Goal: Information Seeking & Learning: Learn about a topic

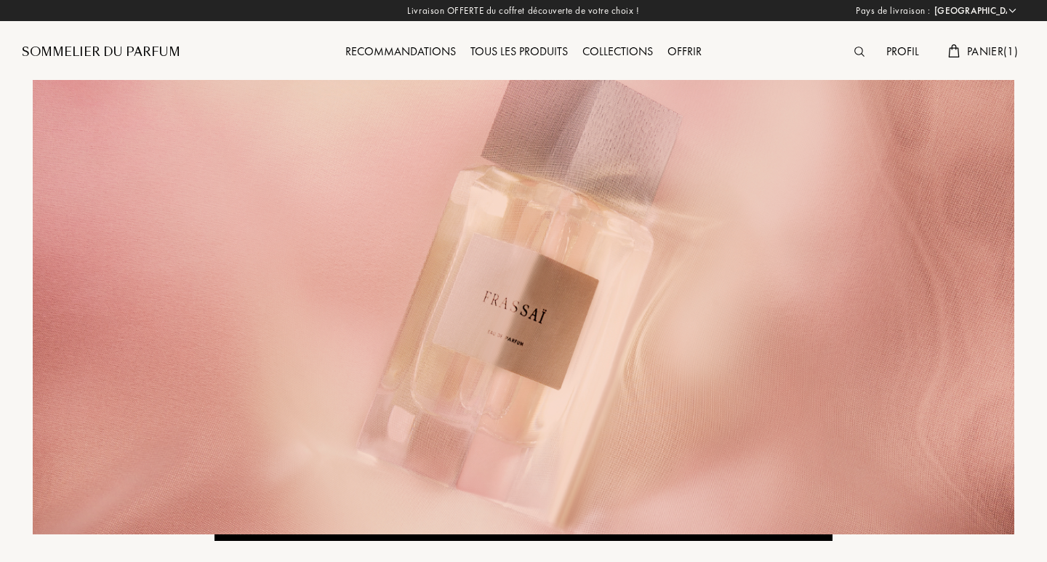
select select "FR"
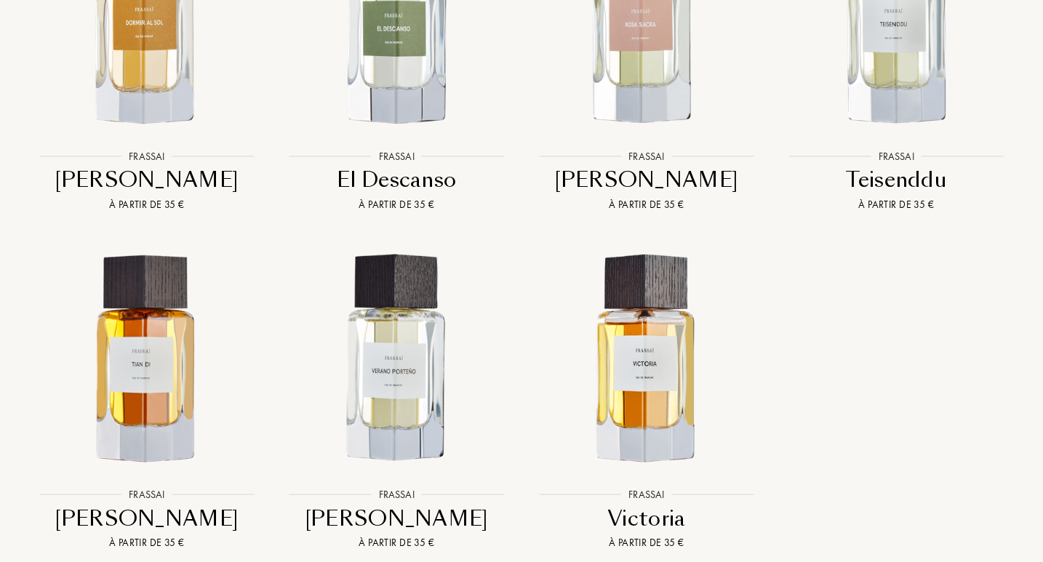
scroll to position [1818, 0]
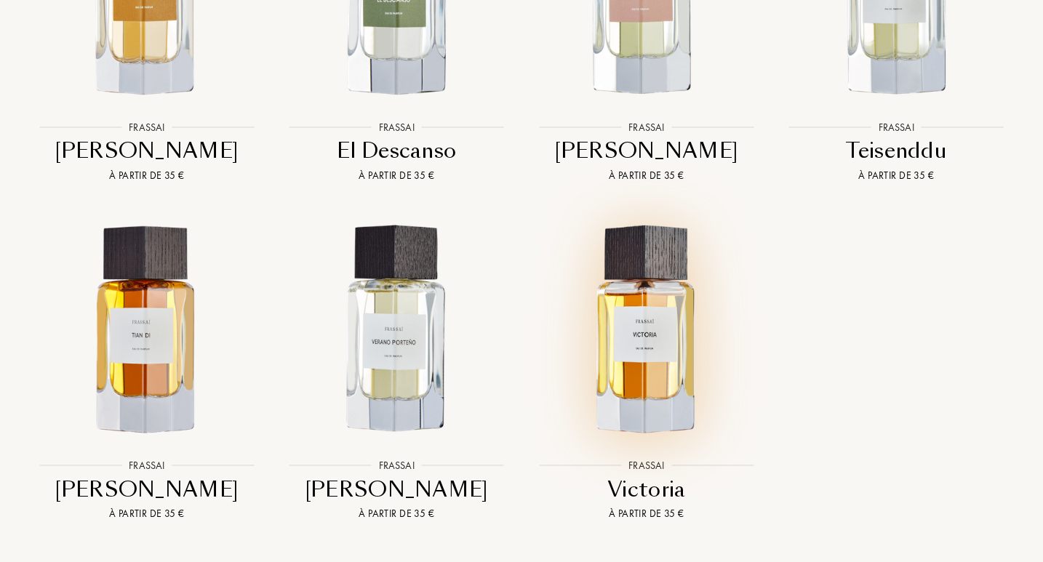
click at [674, 363] on img at bounding box center [646, 329] width 225 height 225
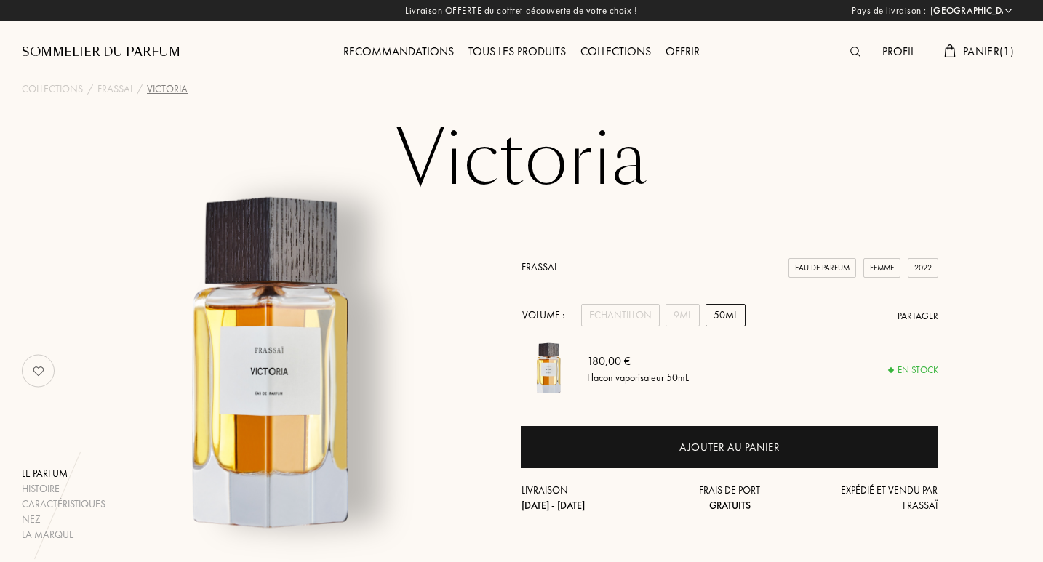
select select "FR"
click at [527, 58] on div "Tous les produits" at bounding box center [517, 52] width 112 height 19
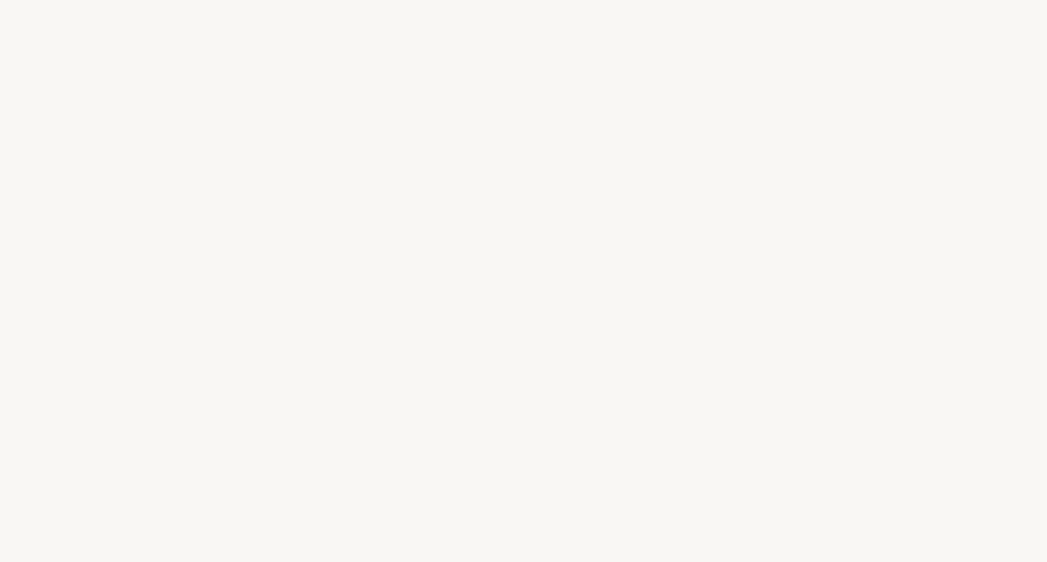
select select "FR"
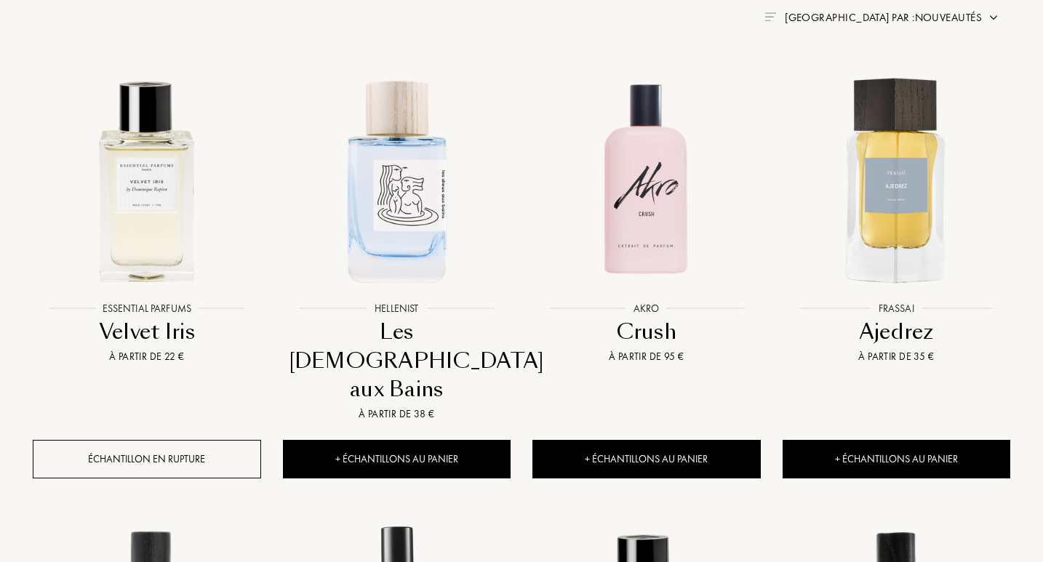
scroll to position [617, 0]
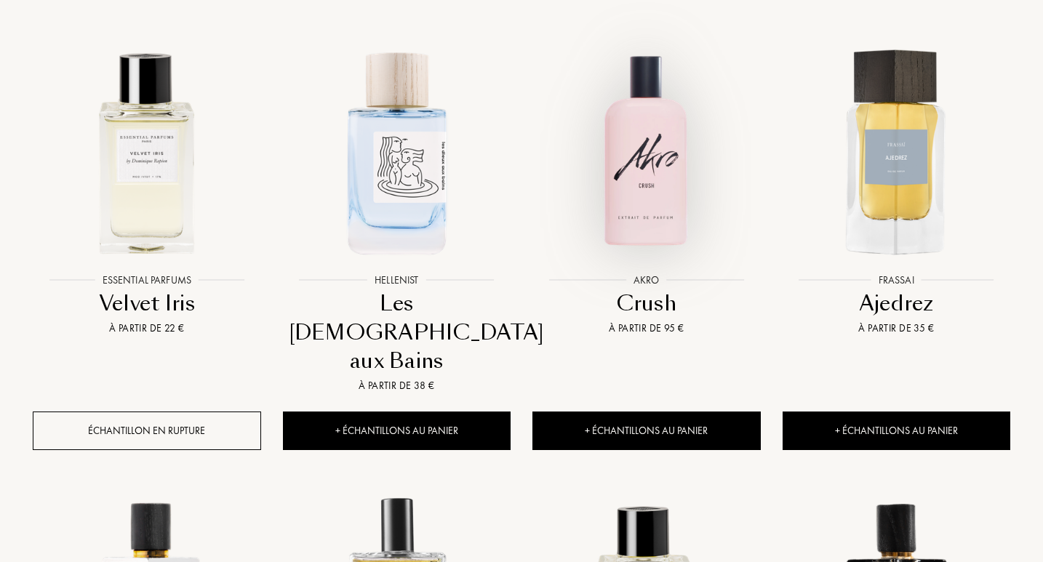
click at [682, 188] on img at bounding box center [646, 151] width 225 height 225
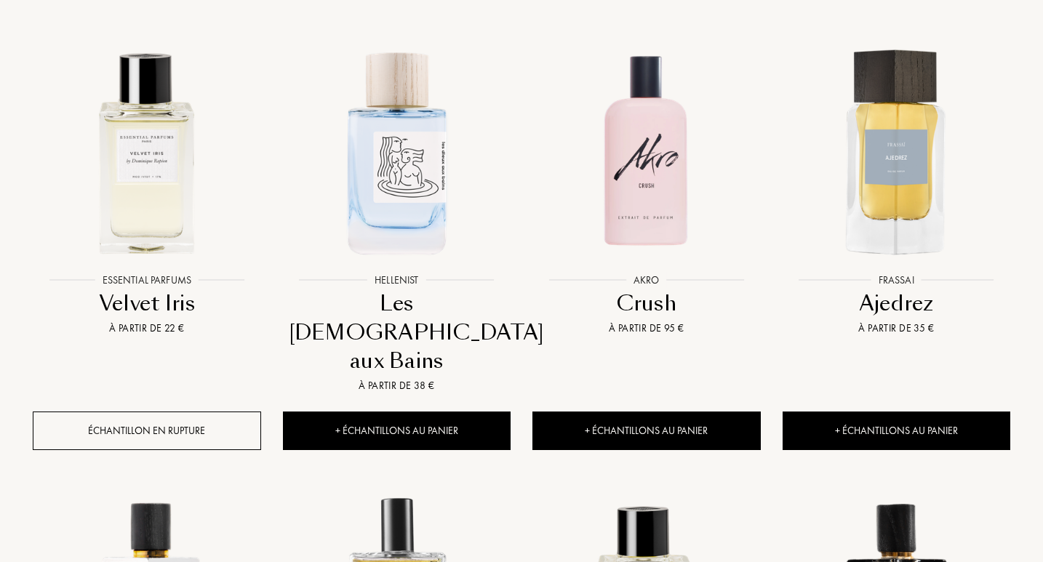
scroll to position [879, 0]
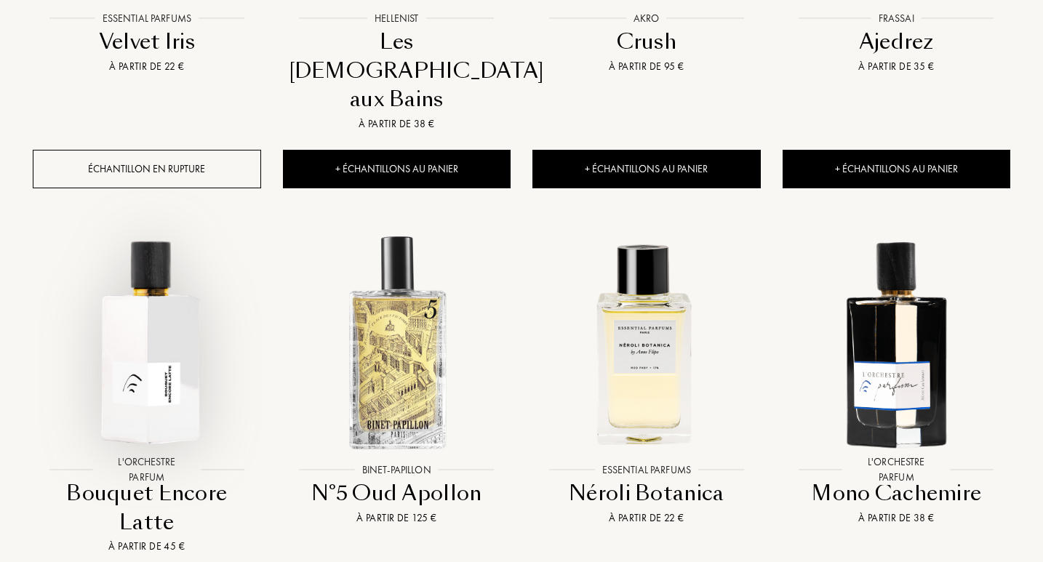
click at [167, 297] on img at bounding box center [146, 342] width 225 height 225
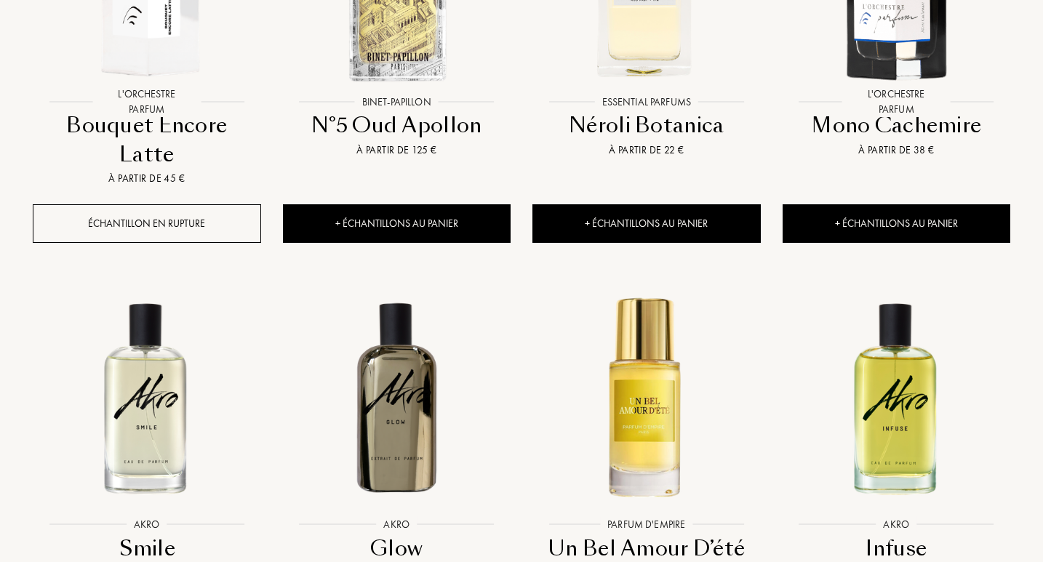
scroll to position [1397, 0]
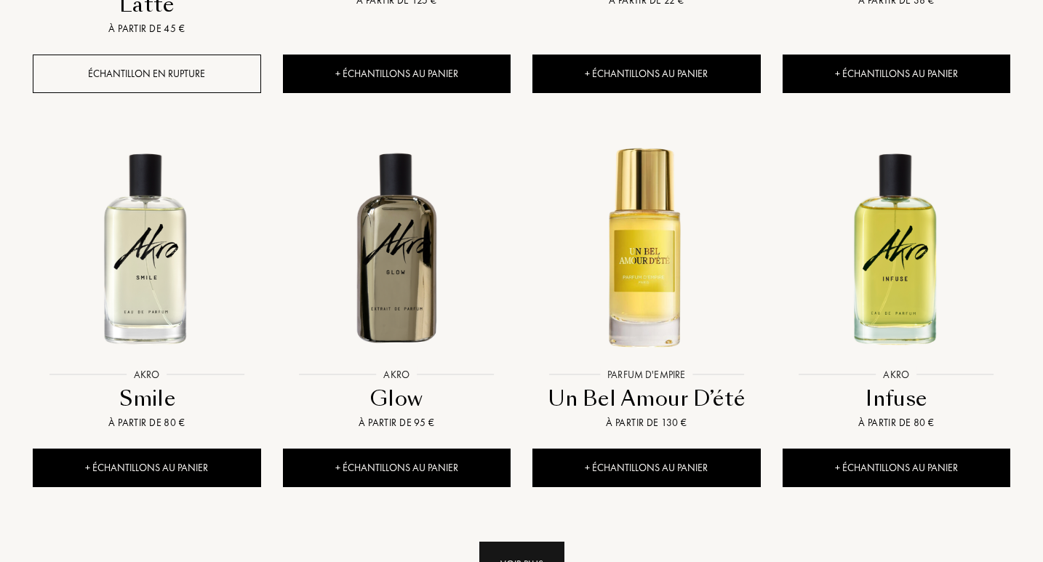
click at [494, 542] on div "Voir plus" at bounding box center [521, 565] width 85 height 46
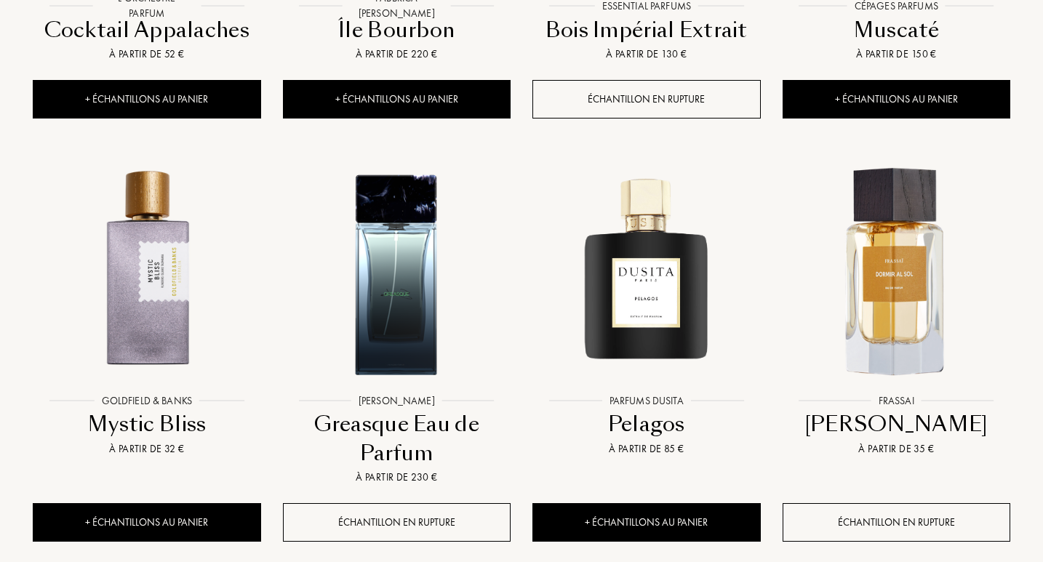
scroll to position [2606, 0]
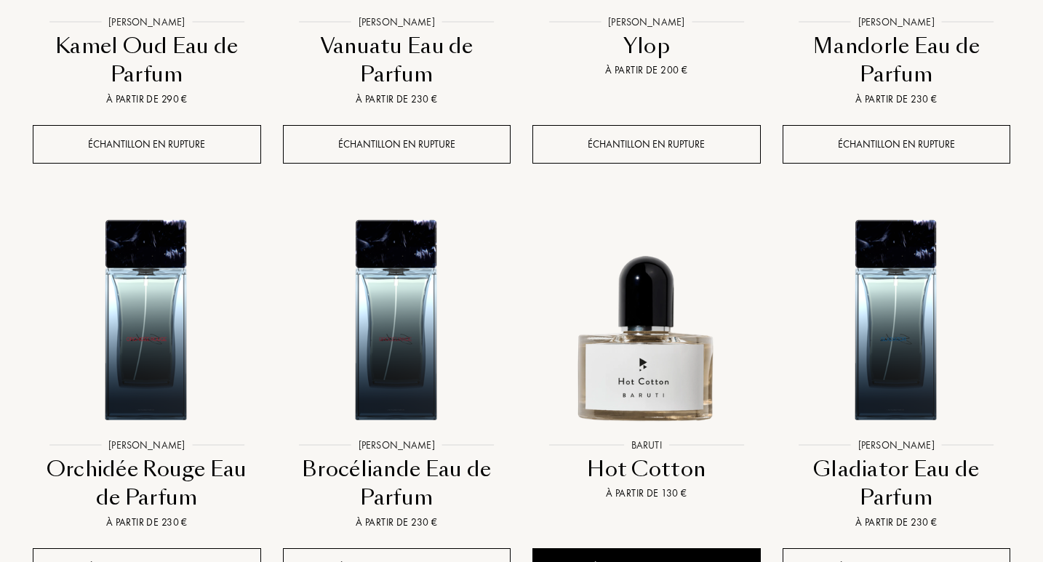
scroll to position [993, 0]
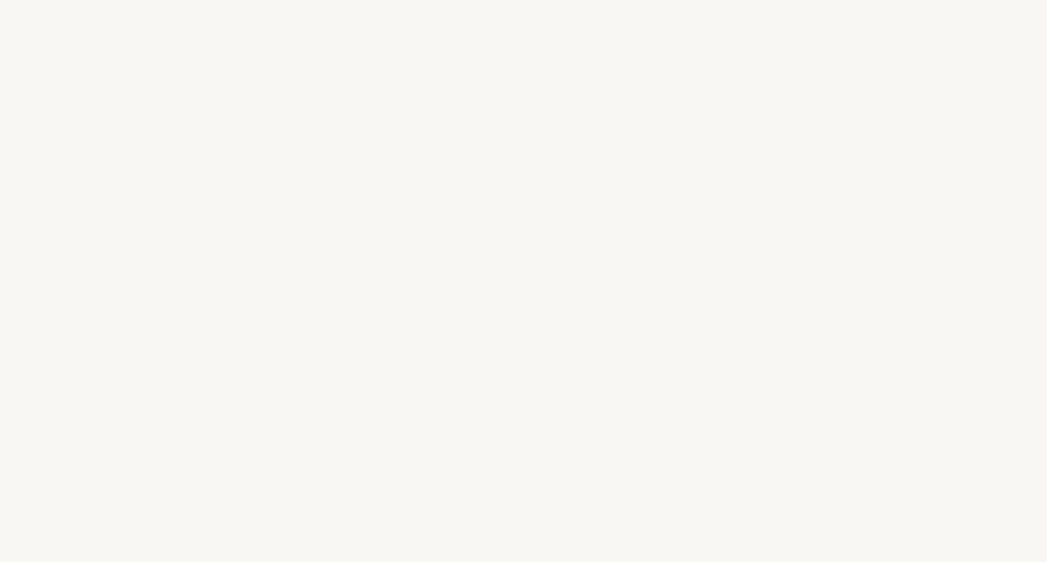
select select "FR"
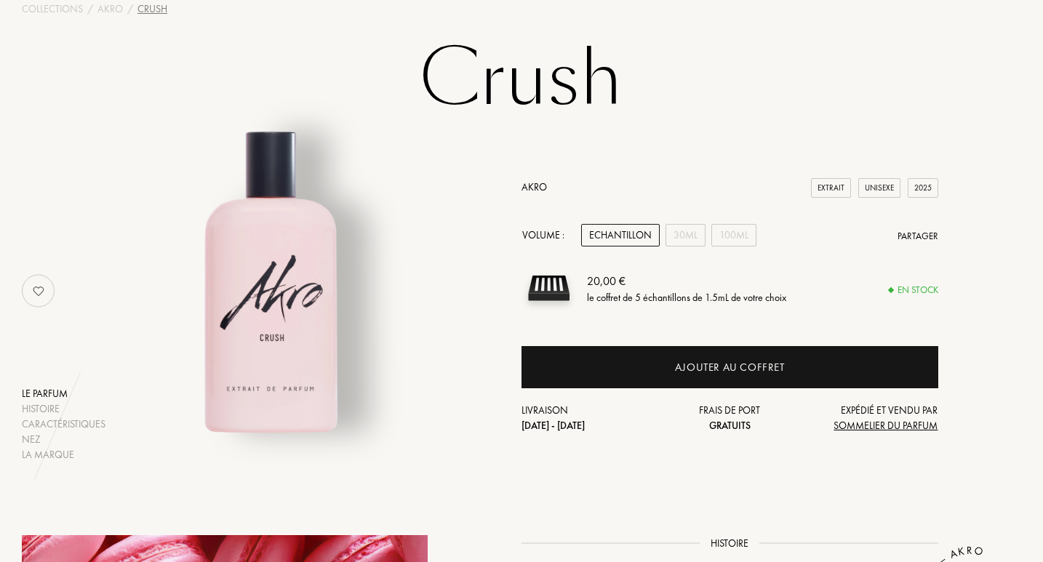
scroll to position [151, 0]
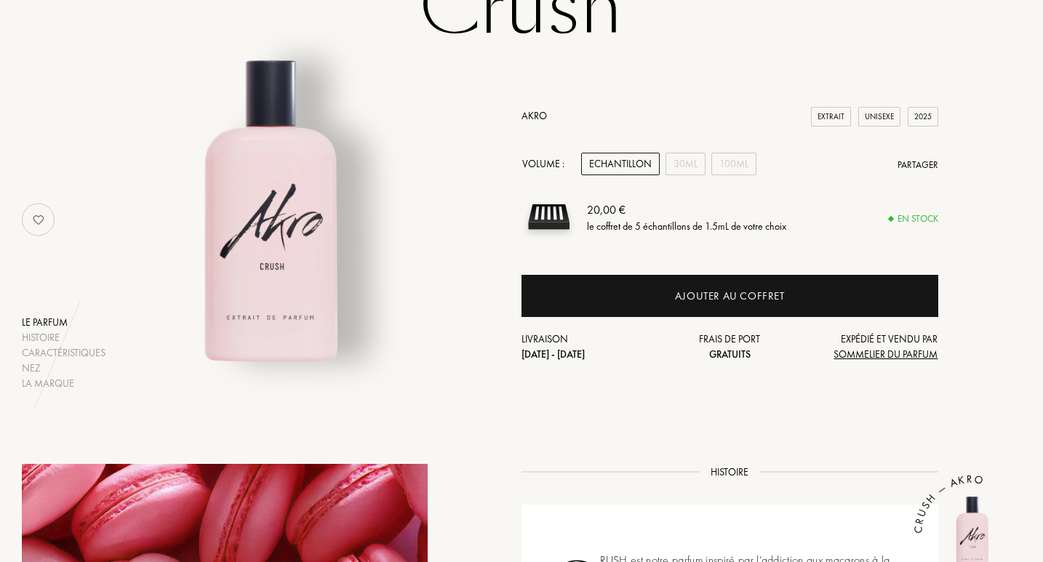
drag, startPoint x: 1044, startPoint y: 90, endPoint x: 1044, endPoint y: 121, distance: 30.5
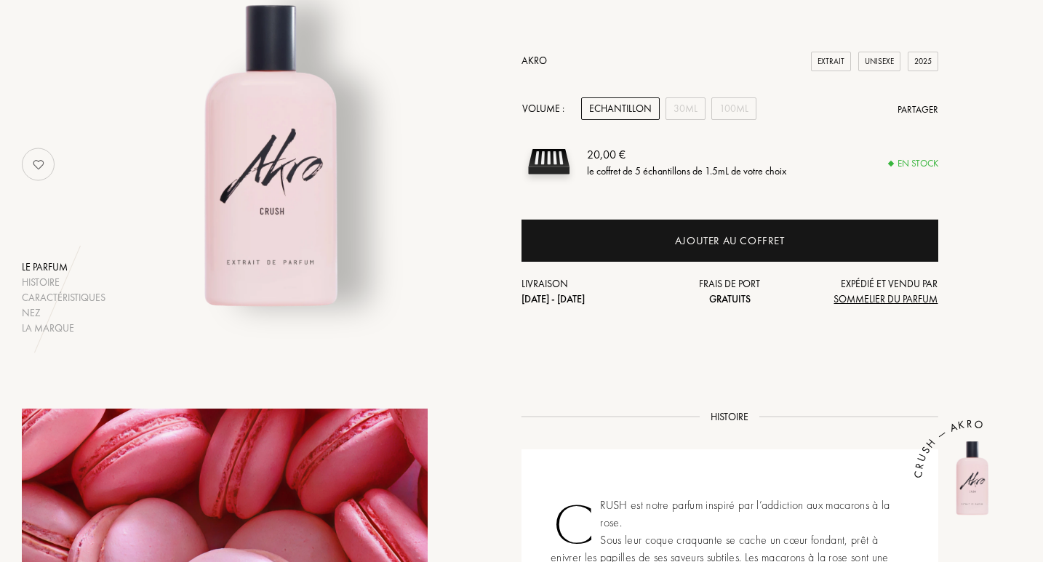
scroll to position [0, 0]
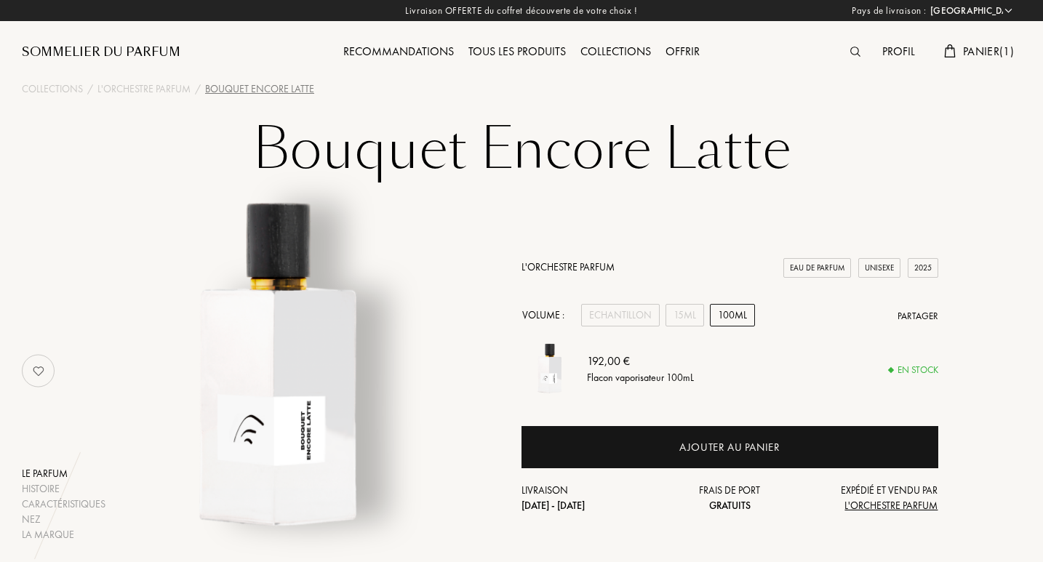
select select "FR"
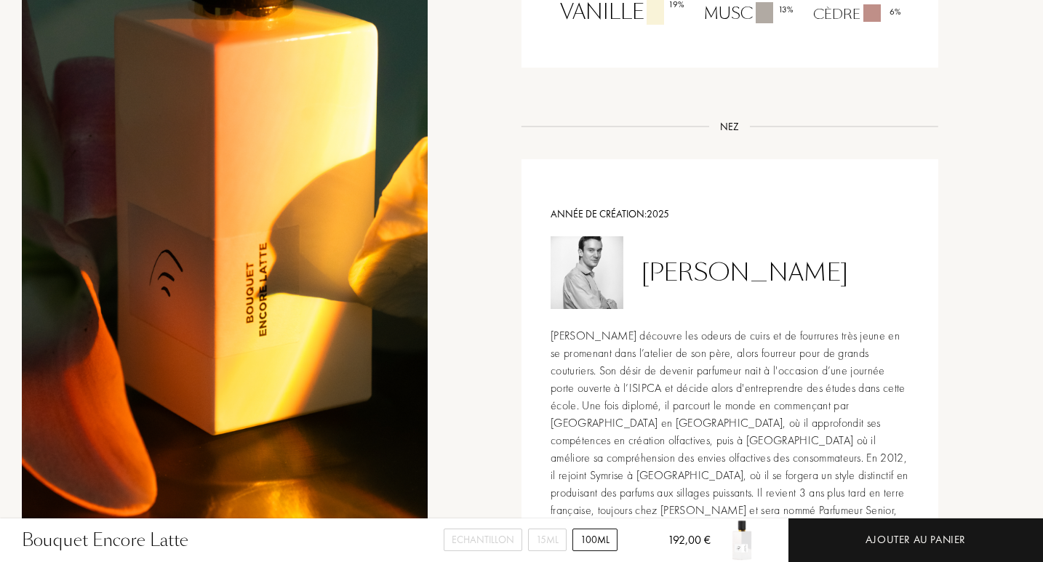
scroll to position [1422, 0]
